Goal: Information Seeking & Learning: Learn about a topic

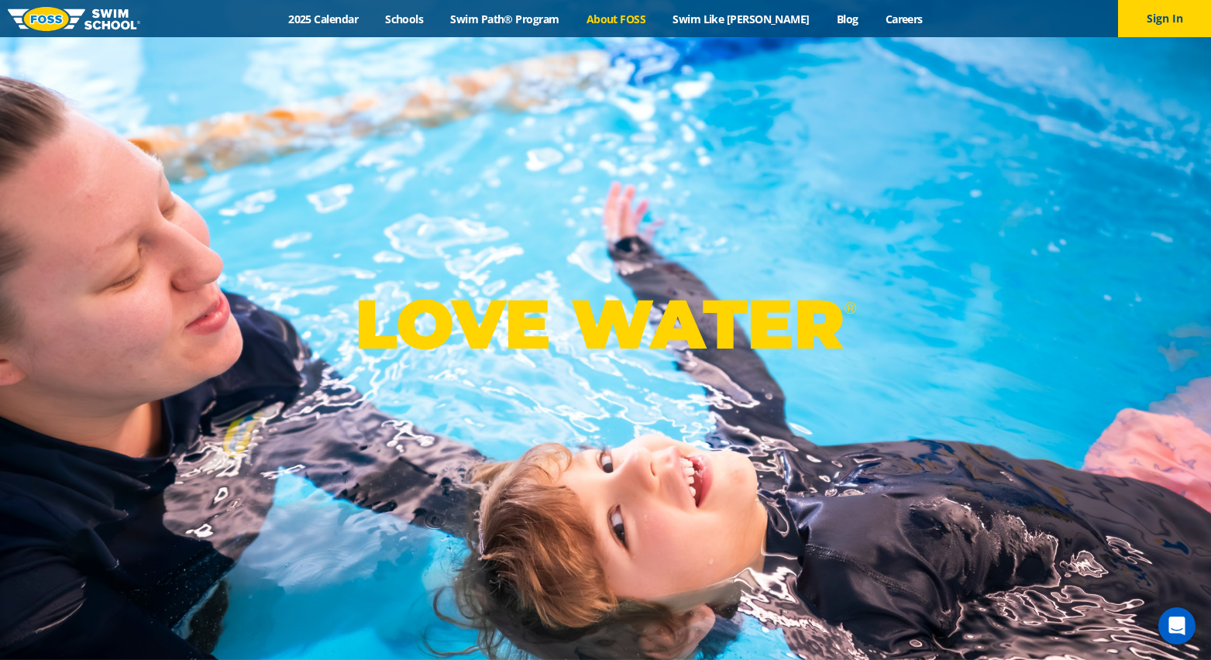
click at [640, 19] on link "About FOSS" at bounding box center [616, 19] width 87 height 15
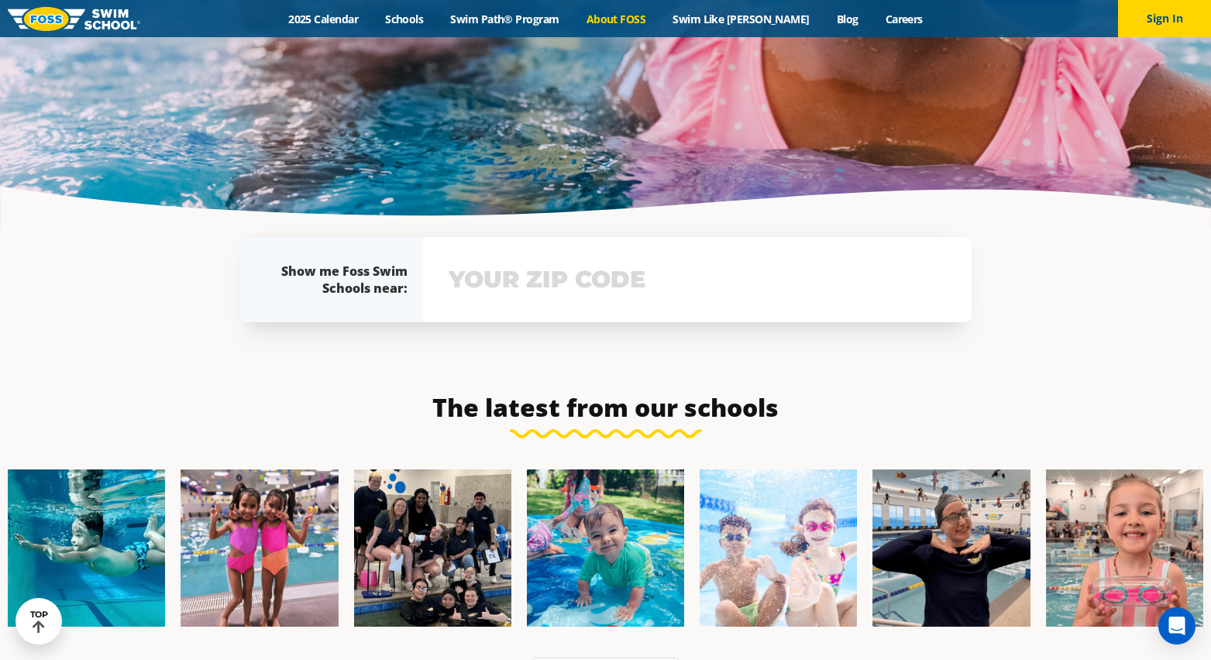
scroll to position [3380, 0]
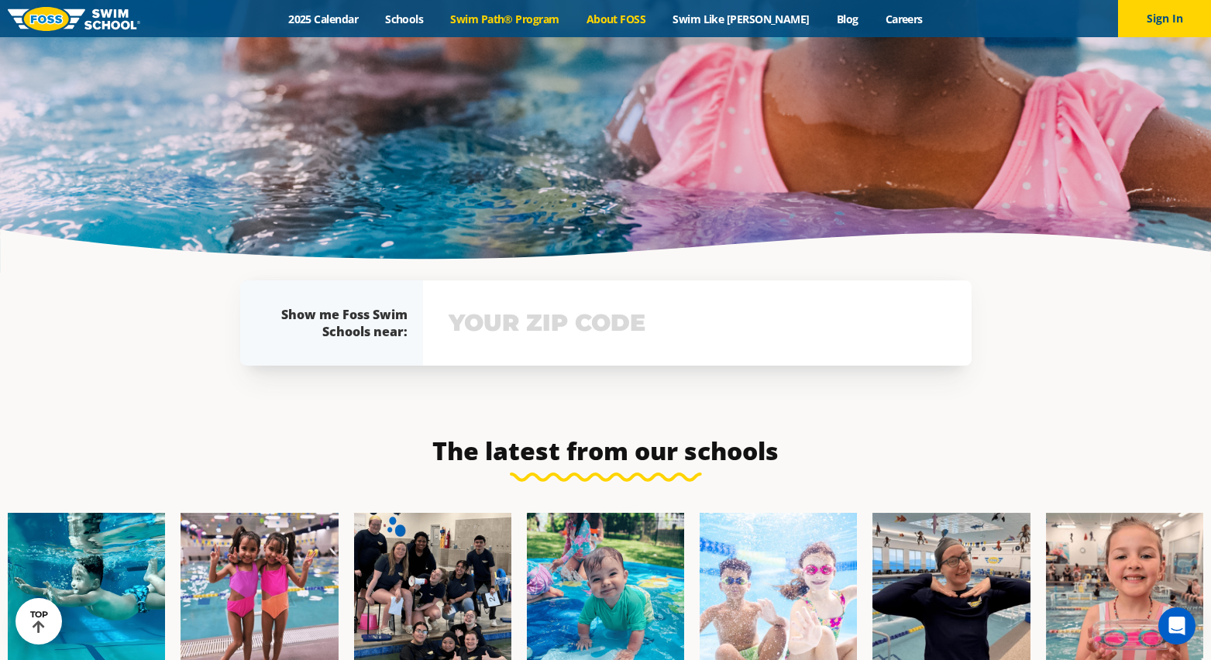
click at [524, 17] on link "Swim Path® Program" at bounding box center [505, 19] width 136 height 15
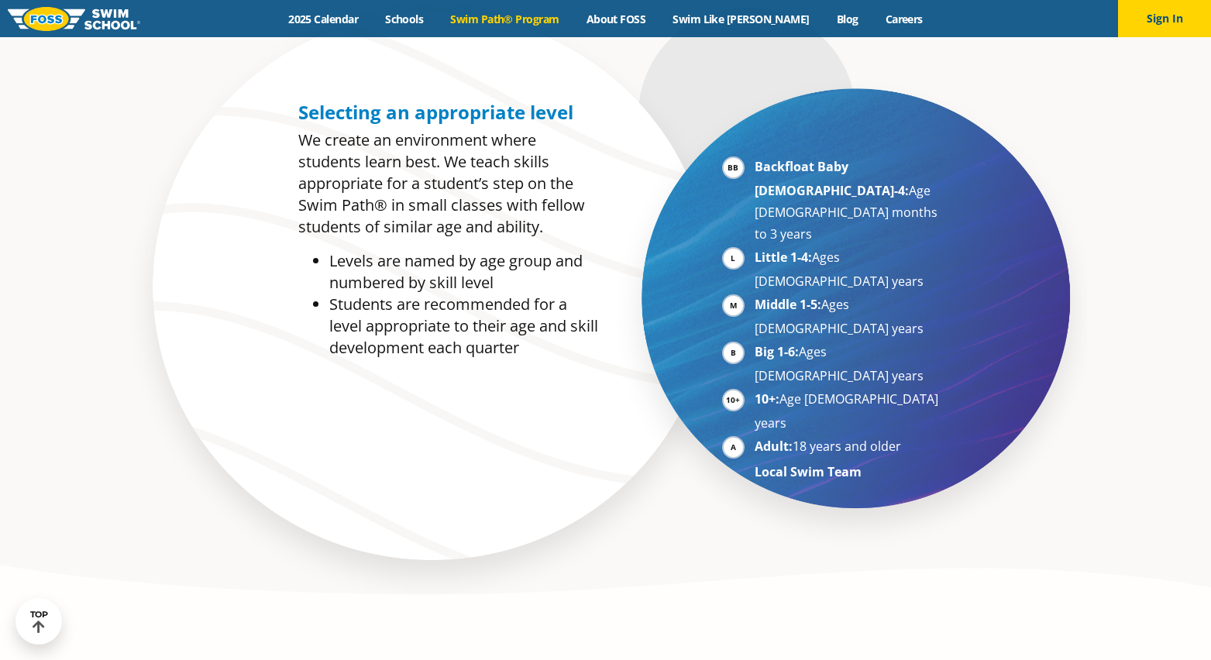
scroll to position [853, 0]
